Goal: Task Accomplishment & Management: Use online tool/utility

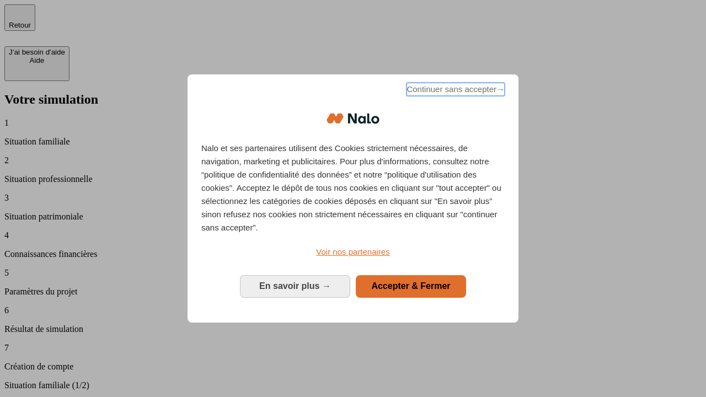
click at [454, 91] on span "Continuer sans accepter →" at bounding box center [455, 89] width 98 height 13
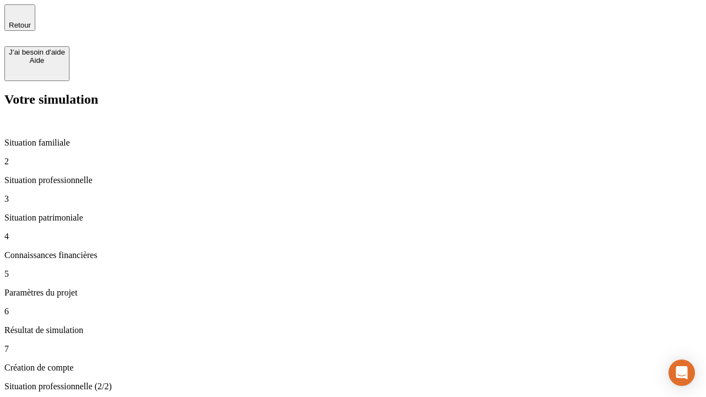
type input "30 000"
type input "1 000"
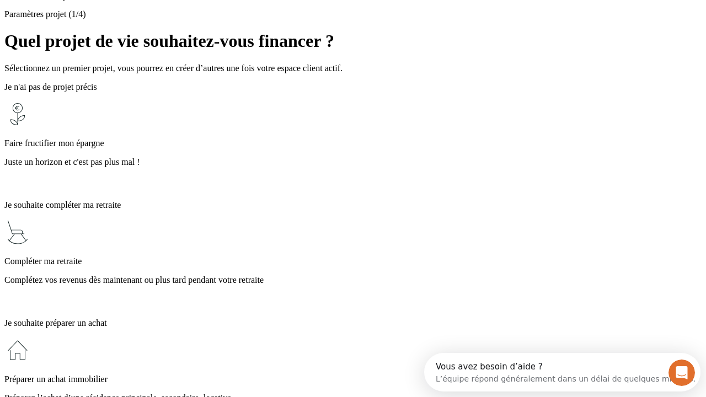
scroll to position [10, 0]
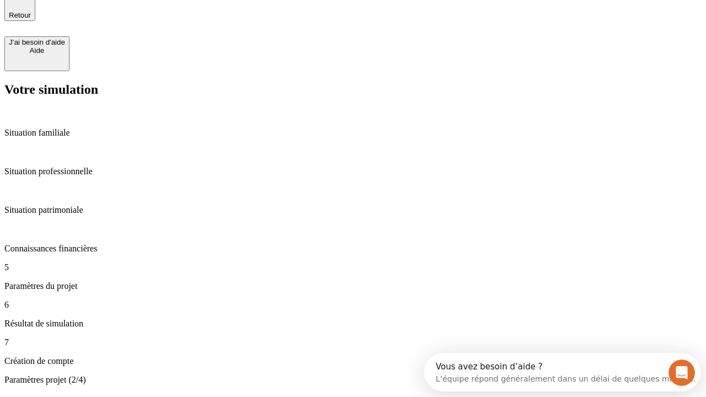
type input "65"
type input "5 000"
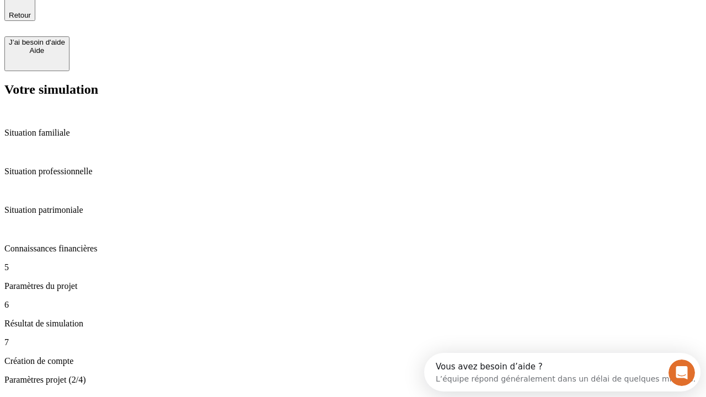
type input "640"
